Goal: Task Accomplishment & Management: Use online tool/utility

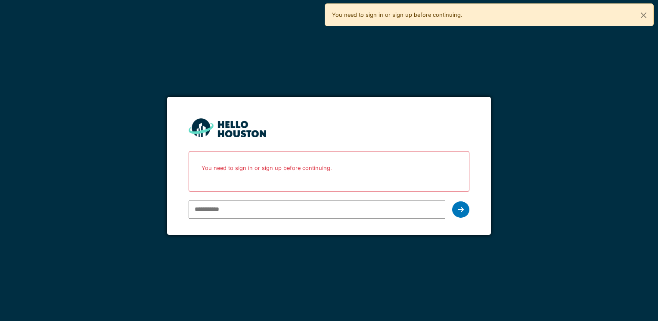
type input "**********"
click at [464, 210] on div at bounding box center [460, 209] width 17 height 16
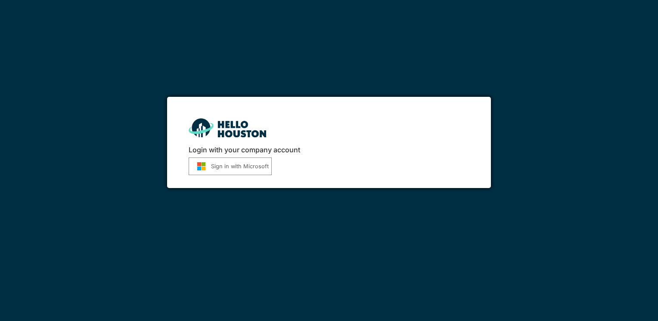
click at [203, 166] on img "submit" at bounding box center [201, 166] width 19 height 9
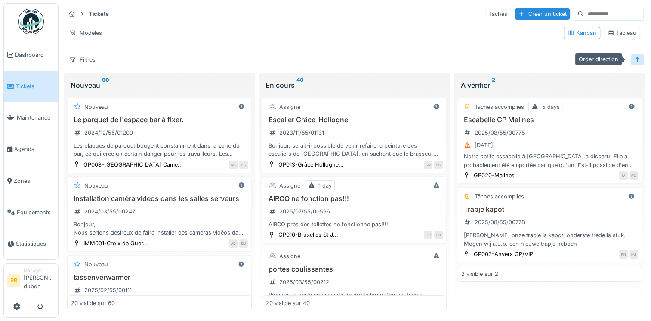
click at [634, 59] on icon at bounding box center [637, 60] width 7 height 6
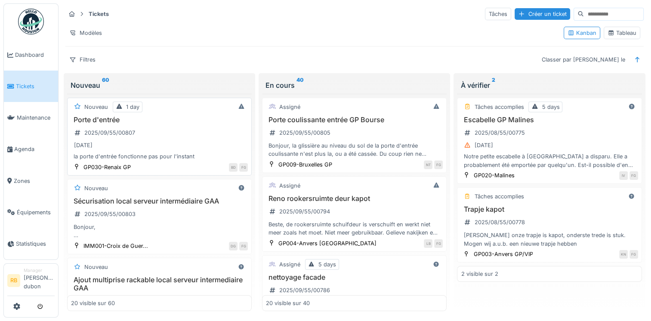
click at [183, 131] on div "Porte d'entrée 2025/09/55/00807 [DATE] la porte d'entrée fonctionne pas pour l'…" at bounding box center [159, 138] width 177 height 45
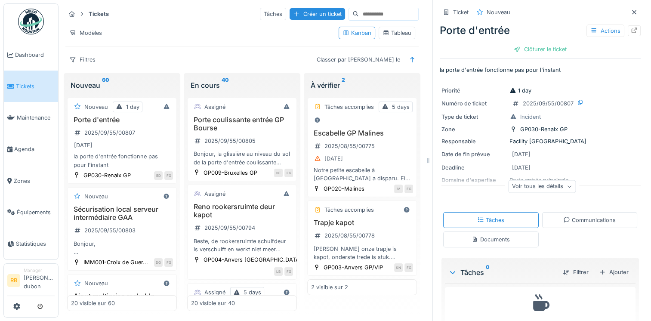
scroll to position [28, 0]
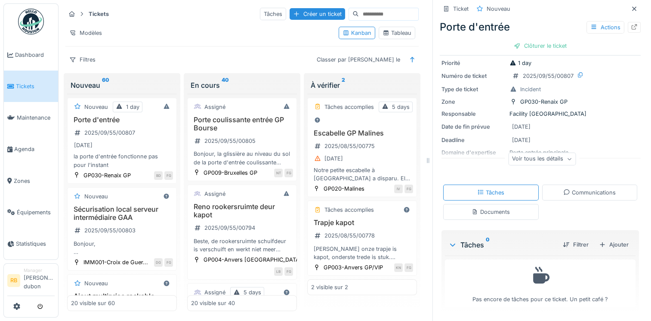
click at [568, 159] on icon at bounding box center [569, 159] width 3 height 2
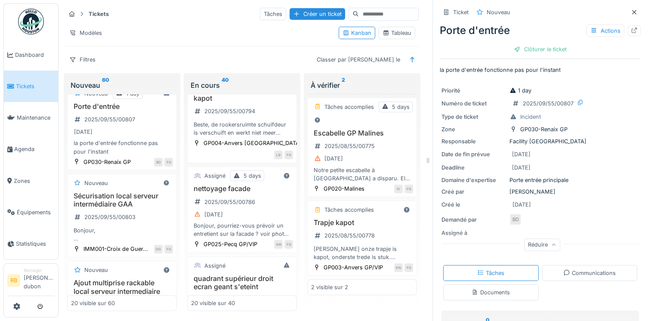
scroll to position [0, 0]
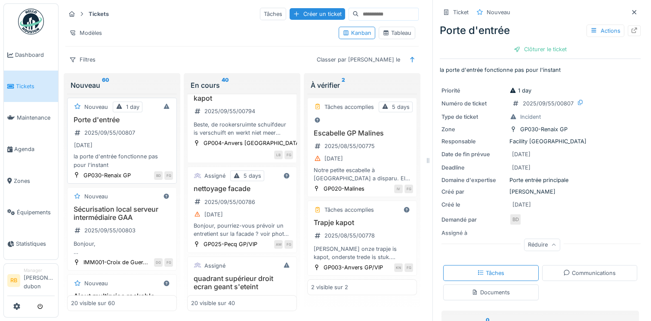
click at [145, 143] on div "[DATE]" at bounding box center [122, 145] width 102 height 11
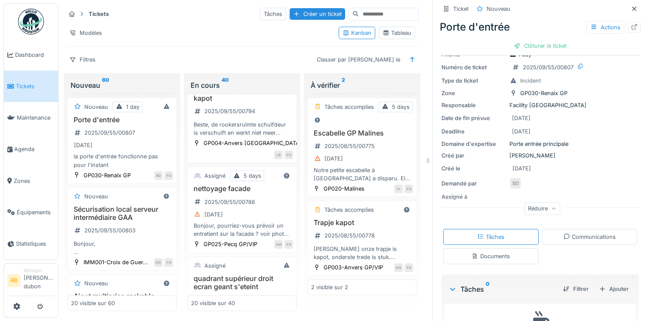
click at [483, 256] on div "Documents" at bounding box center [491, 256] width 38 height 8
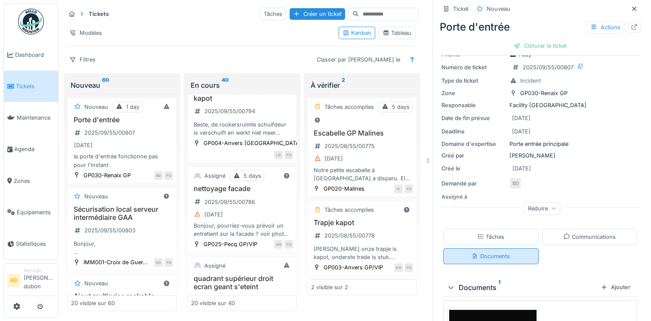
scroll to position [67, 0]
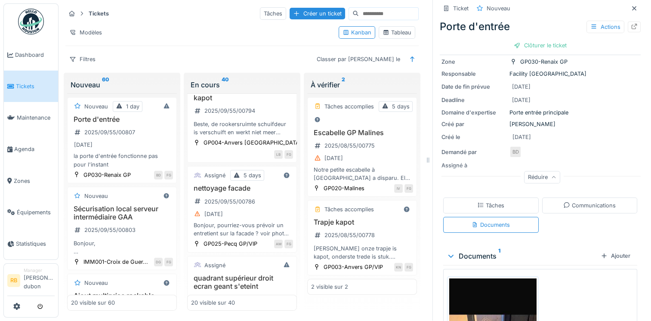
click at [478, 251] on div "Documents 1" at bounding box center [522, 256] width 151 height 10
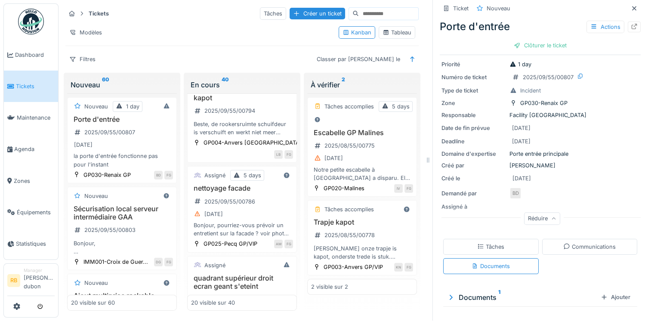
scroll to position [24, 0]
click at [460, 294] on div "Documents 1" at bounding box center [522, 299] width 151 height 10
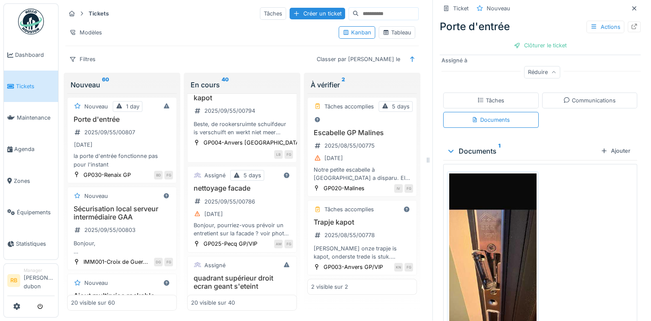
scroll to position [246, 0]
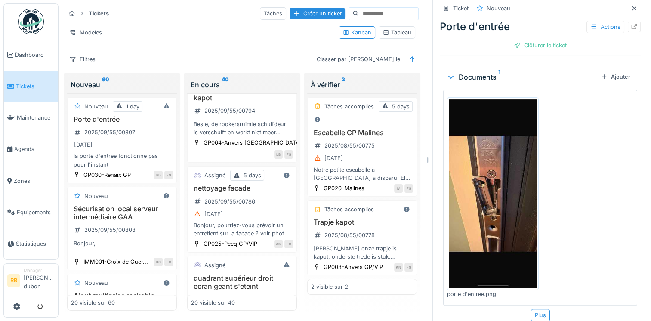
click at [502, 186] on img at bounding box center [492, 193] width 87 height 189
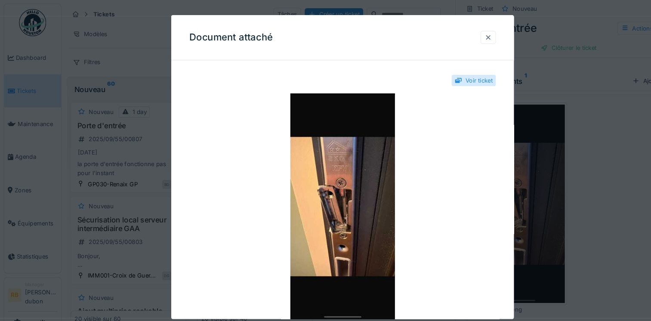
click at [467, 36] on div at bounding box center [464, 35] width 7 height 8
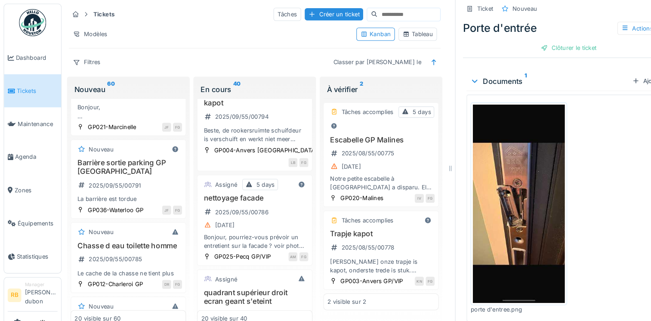
scroll to position [807, 0]
click at [138, 114] on div "Bonjour, La société mr.refrigération est passée il y à maintenant un petit temp…" at bounding box center [122, 106] width 102 height 16
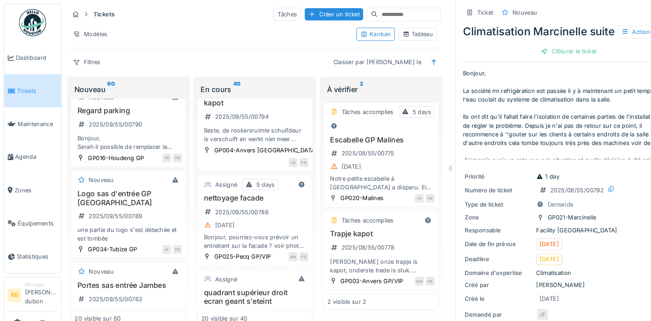
scroll to position [1007, 0]
click at [150, 143] on div "Regard parking 2025/09/55/00790 Bonjour, Serait-il possible de remplacer le reg…" at bounding box center [122, 121] width 102 height 43
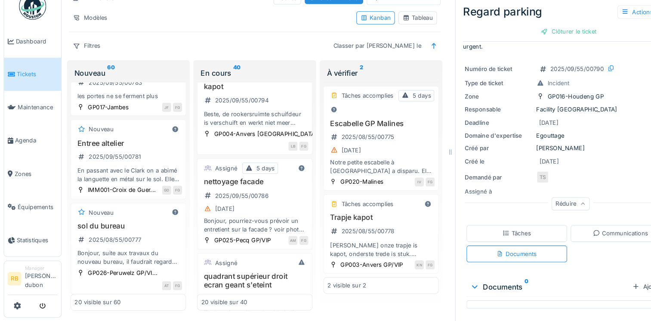
scroll to position [1196, 0]
click at [142, 157] on h3 "Entree altelier" at bounding box center [122, 152] width 102 height 8
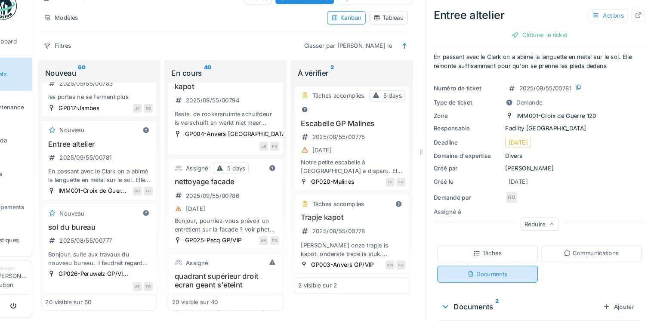
scroll to position [171, 0]
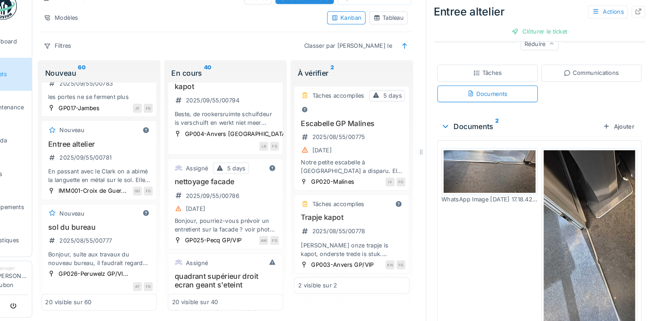
click at [585, 237] on img at bounding box center [587, 252] width 87 height 189
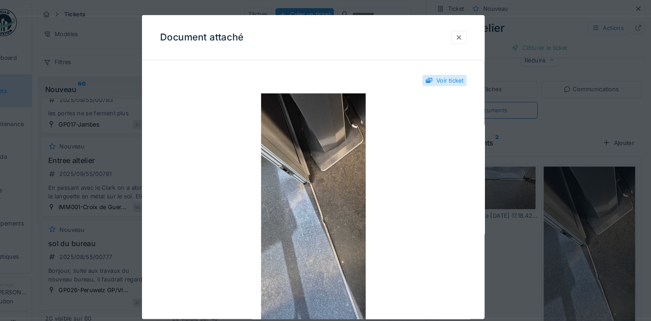
click at [471, 36] on div at bounding box center [464, 35] width 15 height 12
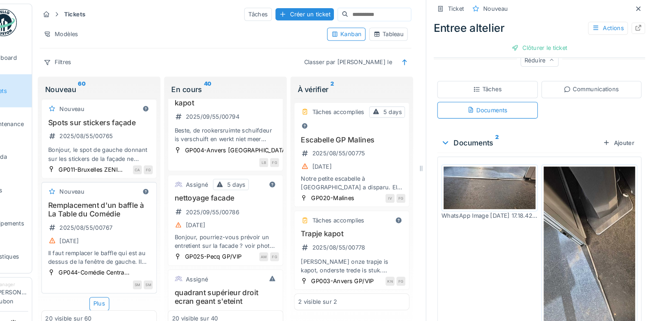
scroll to position [1586, 0]
click at [117, 282] on div "Plus" at bounding box center [122, 288] width 19 height 12
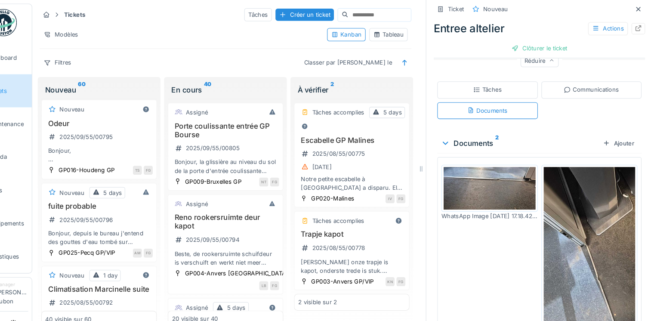
scroll to position [567, 0]
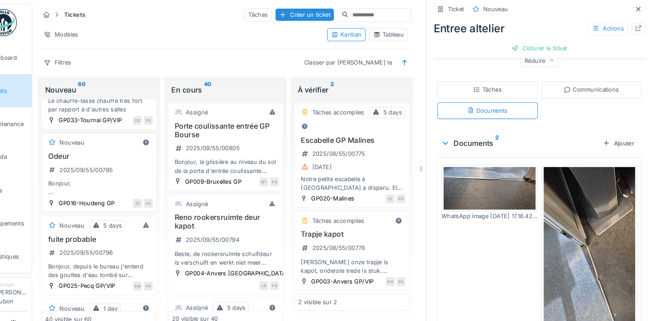
click at [139, 187] on div "Odeur 2025/09/55/00795 Bonjour, Depuis quelques semaines, il y a une petite ode…" at bounding box center [122, 166] width 102 height 43
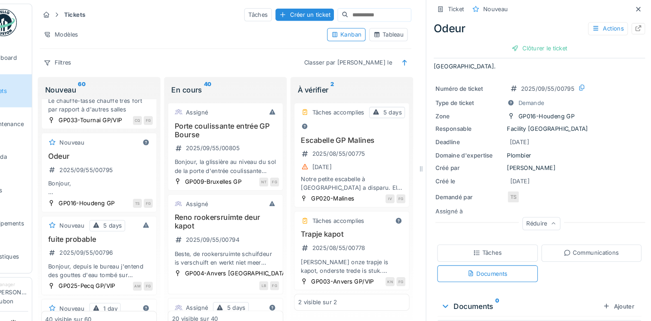
scroll to position [56, 0]
click at [605, 290] on div "Ajouter" at bounding box center [615, 292] width 37 height 12
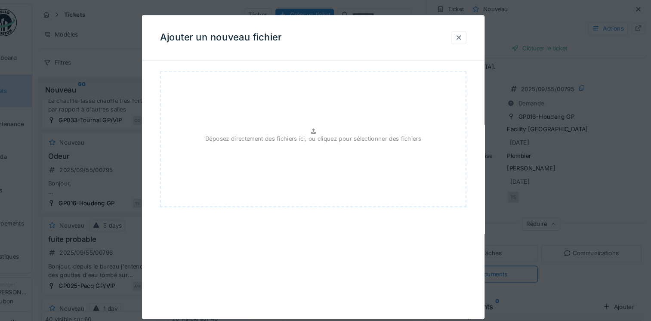
click at [467, 35] on div at bounding box center [464, 35] width 7 height 8
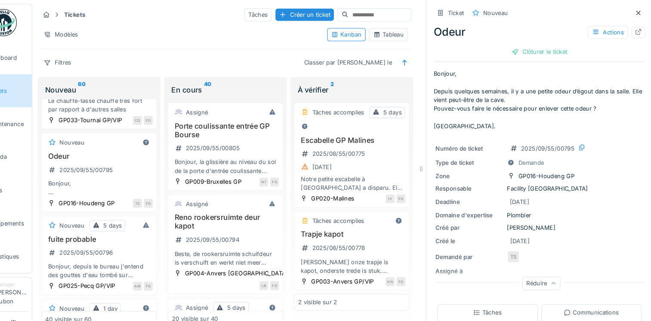
scroll to position [60, 0]
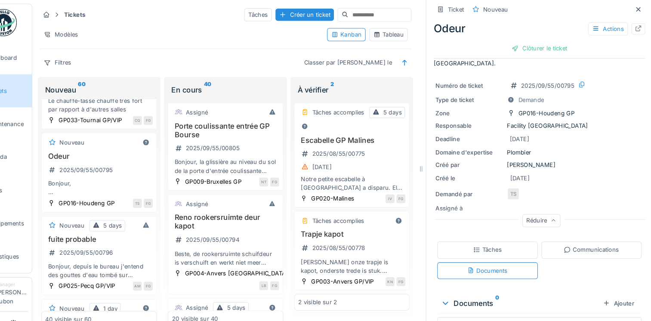
click at [487, 237] on div "Tâches" at bounding box center [490, 237] width 27 height 8
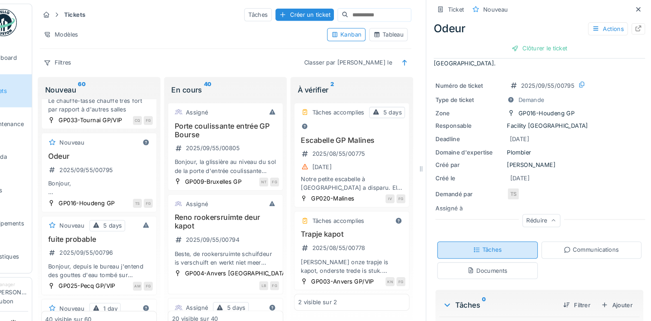
scroll to position [6, 0]
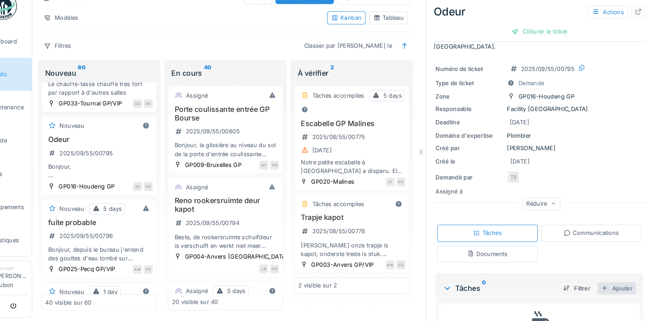
click at [602, 284] on div "Ajouter" at bounding box center [614, 290] width 37 height 12
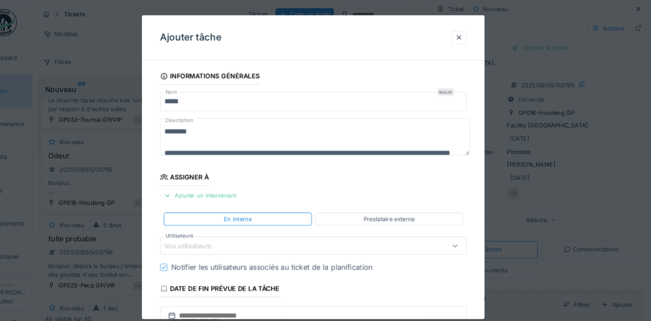
click at [235, 187] on div "Ajouter un intervenant" at bounding box center [218, 186] width 76 height 12
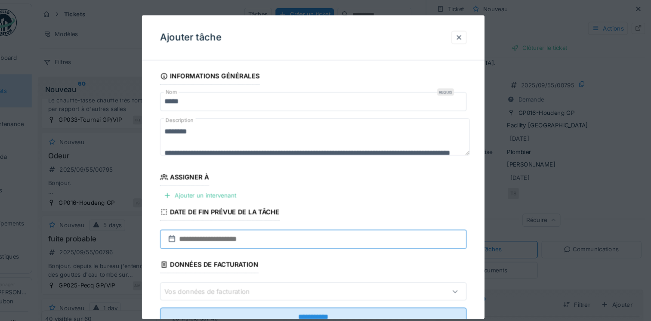
click at [284, 226] on input "text" at bounding box center [325, 228] width 291 height 18
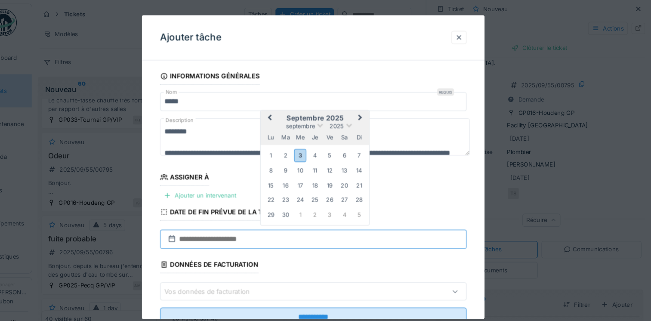
click at [284, 226] on input "text" at bounding box center [325, 228] width 291 height 18
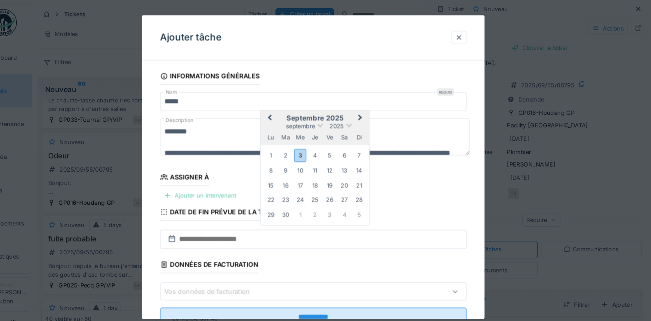
click at [191, 190] on div "Ajouter un intervenant" at bounding box center [218, 186] width 76 height 12
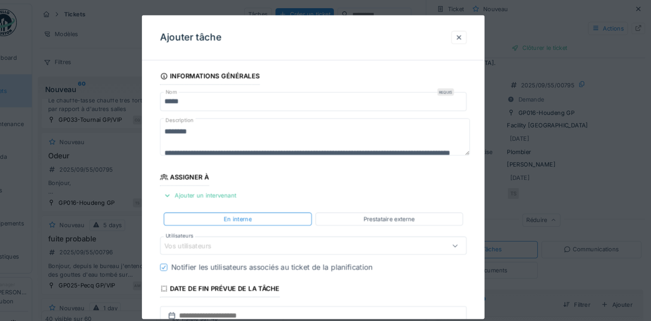
click at [355, 208] on div "Prestataire externe" at bounding box center [398, 208] width 140 height 12
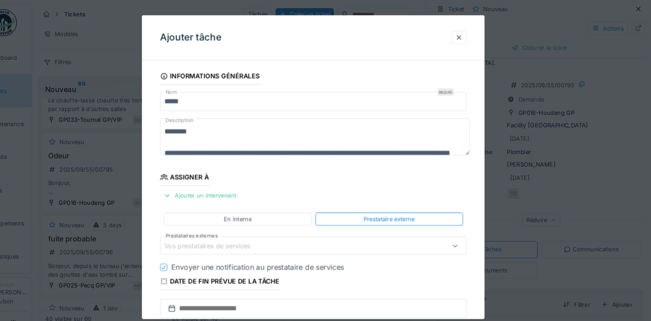
click at [333, 235] on div "Vos prestataires de services" at bounding box center [308, 233] width 248 height 9
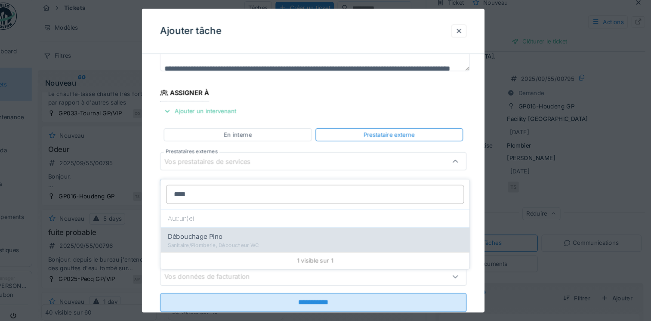
type input "****"
click at [233, 235] on div "Sanitaire/Plomberie, Déboucheur WC" at bounding box center [327, 238] width 280 height 7
type input "***"
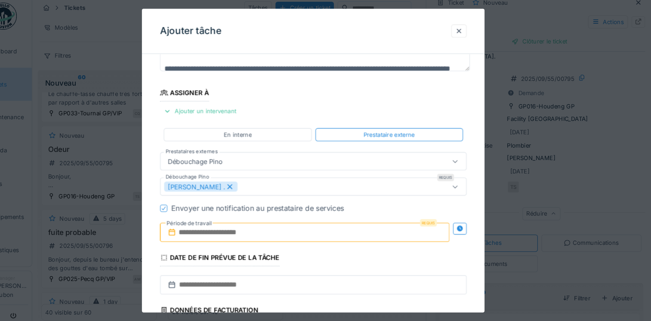
click at [215, 226] on input "text" at bounding box center [317, 227] width 275 height 18
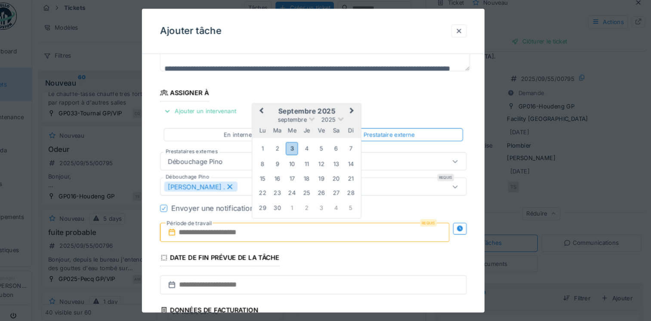
click at [336, 108] on h2 "septembre 2025" at bounding box center [319, 112] width 103 height 8
click at [306, 149] on div "3" at bounding box center [306, 147] width 12 height 12
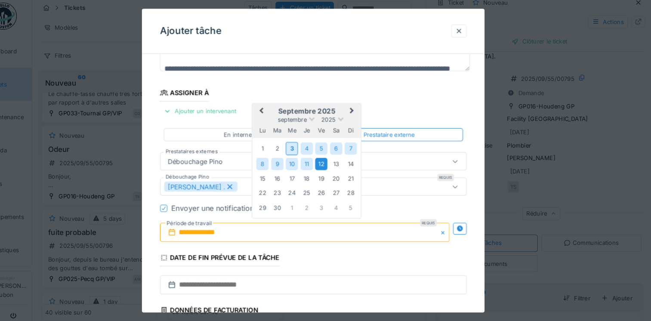
click at [336, 165] on div "12" at bounding box center [334, 162] width 12 height 12
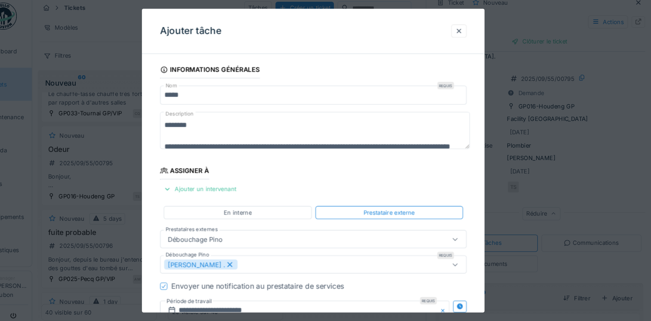
scroll to position [153, 0]
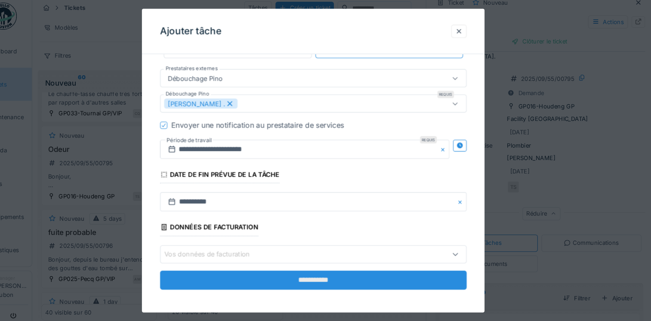
click at [272, 272] on input "**********" at bounding box center [325, 272] width 291 height 18
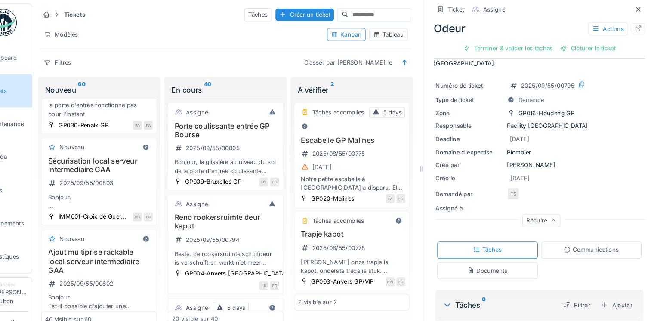
scroll to position [0, 0]
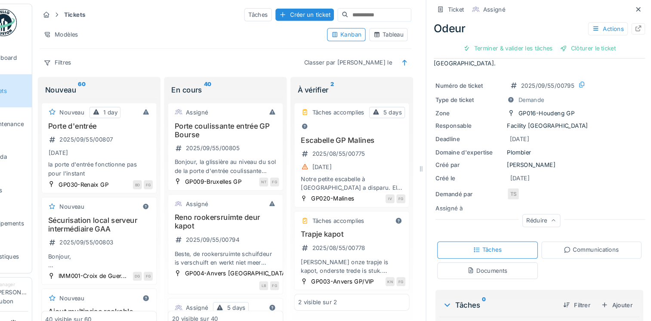
click at [152, 156] on div "la porte d'entrée fonctionne pas pour l'instant" at bounding box center [122, 160] width 102 height 16
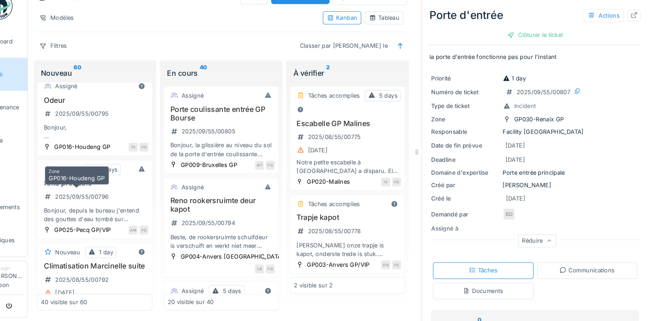
scroll to position [604, 0]
click at [126, 149] on div "Odeur 2025/09/55/00795 Bonjour, Depuis quelques semaines, il y a une petite ode…" at bounding box center [122, 128] width 102 height 43
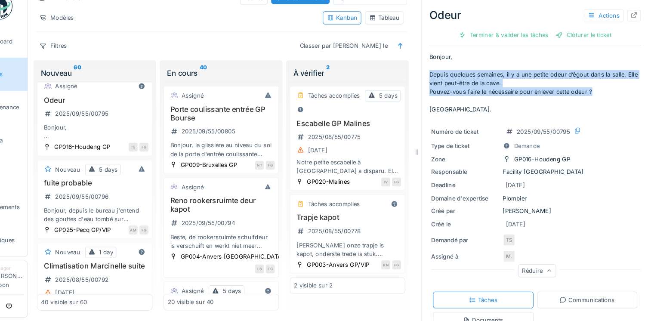
drag, startPoint x: 596, startPoint y: 97, endPoint x: 427, endPoint y: 82, distance: 169.9
click at [433, 82] on div "Ticket Assigné Odeur Actions Terminer & valider les tâches Clôturer le ticket B…" at bounding box center [540, 160] width 215 height 321
copy p "Depuis quelques semaines, il y a une petite odeur d’égout dans la salle. Elle v…"
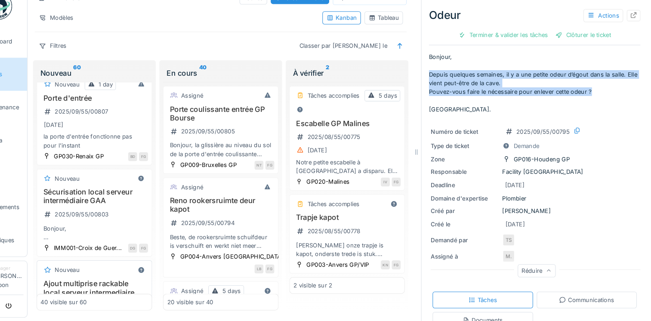
scroll to position [8, 0]
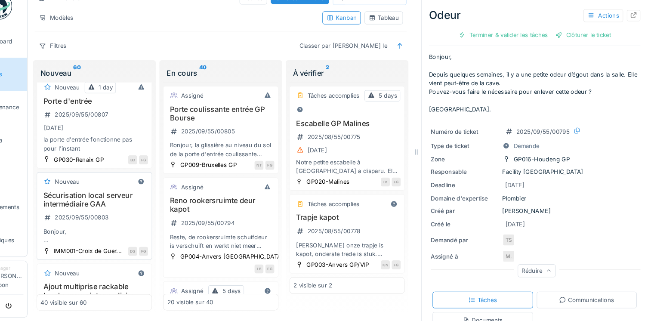
click at [148, 207] on div "Sécurisation local serveur intermédiaire GAA 2025/09/55/00803 [GEOGRAPHIC_DATA]…" at bounding box center [122, 222] width 102 height 51
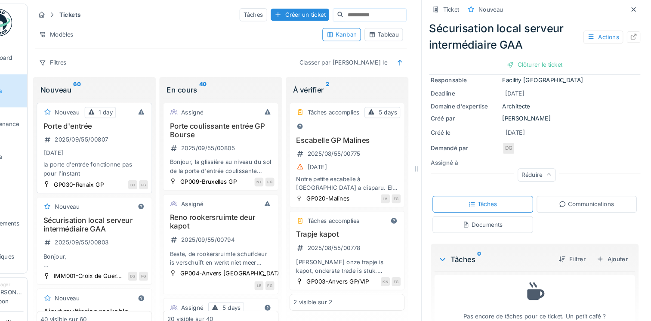
click at [142, 136] on div "Porte d'entrée 2025/09/55/00807 [DATE] la porte d'entrée fonctionne pas pour l'…" at bounding box center [122, 142] width 102 height 53
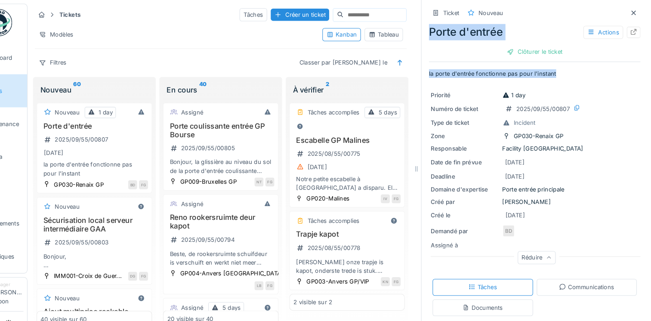
drag, startPoint x: 558, startPoint y: 66, endPoint x: 436, endPoint y: 34, distance: 126.1
click at [440, 34] on div "Ticket Nouveau Porte d'entrée Actions Clôturer le ticket la porte d'entrée fonc…" at bounding box center [540, 201] width 201 height 402
copy div "Porte d'entrée Actions Clôturer le ticket la porte d'entrée fonctionne pas pour…"
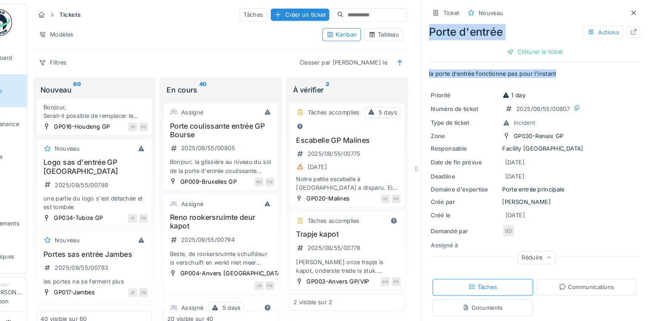
scroll to position [1036, 0]
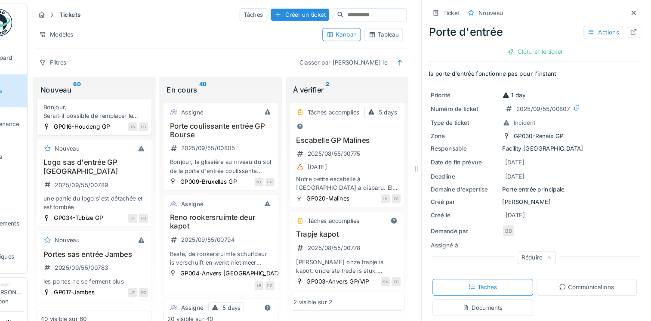
click at [137, 114] on div "Regard parking 2025/09/55/00790 Bonjour, Serait-il possible de remplacer le reg…" at bounding box center [122, 92] width 102 height 43
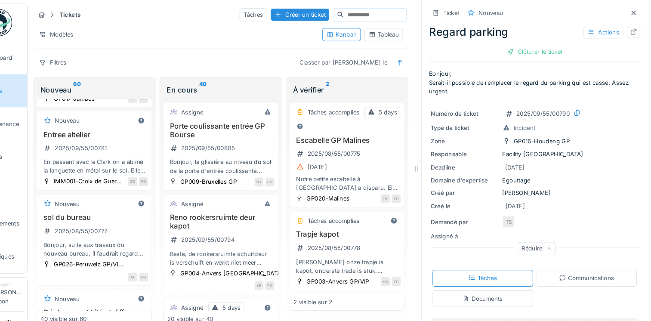
scroll to position [1221, 0]
click at [137, 88] on div "Portes sas entrée Jambes 2025/09/55/00783 les portes ne se ferment plus" at bounding box center [122, 70] width 102 height 34
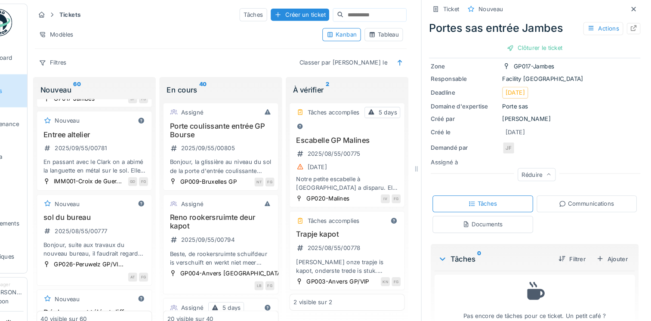
scroll to position [54, 0]
click at [563, 192] on icon at bounding box center [566, 195] width 7 height 6
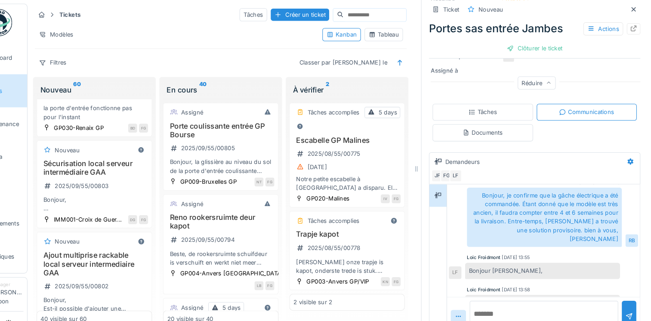
scroll to position [0, 0]
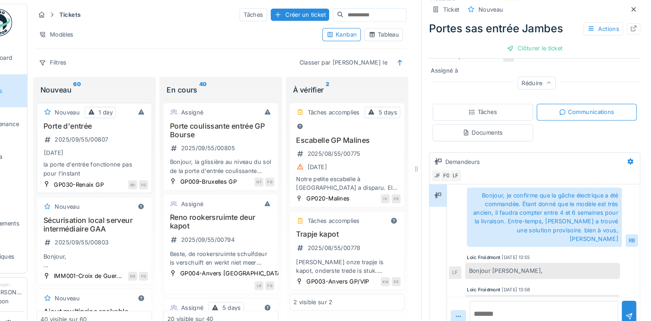
click at [144, 145] on div "[DATE]" at bounding box center [122, 145] width 102 height 11
